Goal: Find specific page/section: Find specific page/section

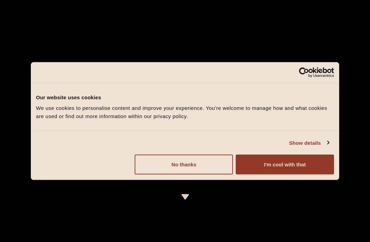
click at [287, 165] on button "I'm cool with that" at bounding box center [285, 165] width 98 height 20
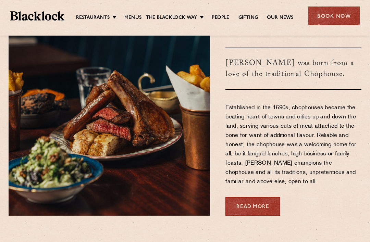
scroll to position [242, 0]
click at [135, 21] on link "Menus" at bounding box center [132, 17] width 17 height 7
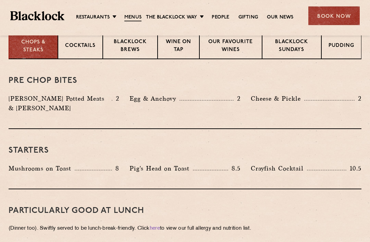
scroll to position [264, 0]
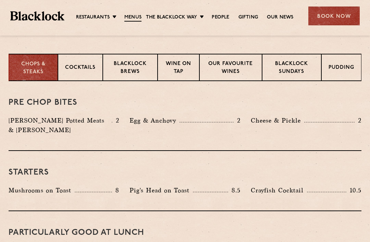
click at [87, 72] on p "Cocktails" at bounding box center [80, 68] width 31 height 9
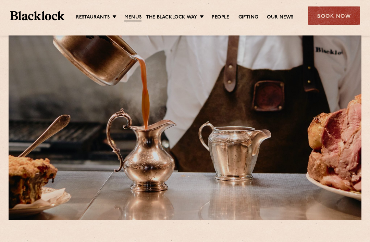
scroll to position [27, 0]
click at [0, 0] on link "[GEOGRAPHIC_DATA]" at bounding box center [0, 0] width 0 height 0
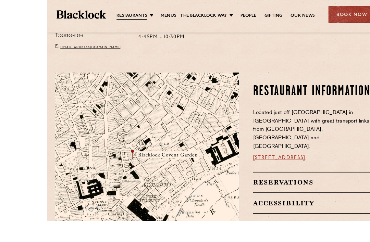
scroll to position [328, 0]
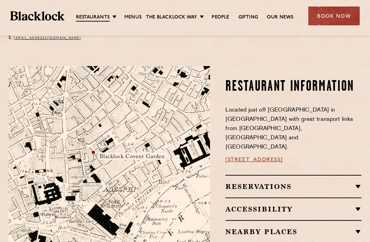
click at [278, 157] on link "16a Bedford Street, WC2E 9HE" at bounding box center [255, 159] width 58 height 5
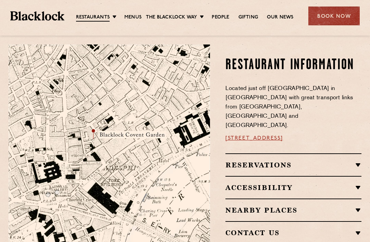
scroll to position [350, 0]
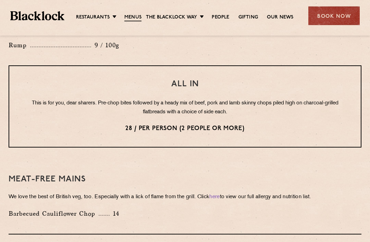
scroll to position [863, 0]
